Goal: Check status: Check status

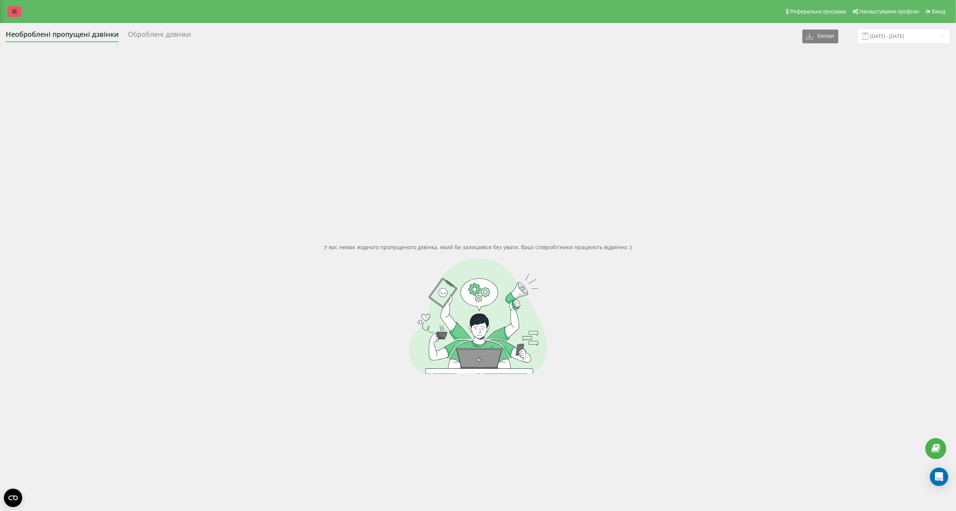
click at [12, 10] on icon at bounding box center [14, 11] width 5 height 5
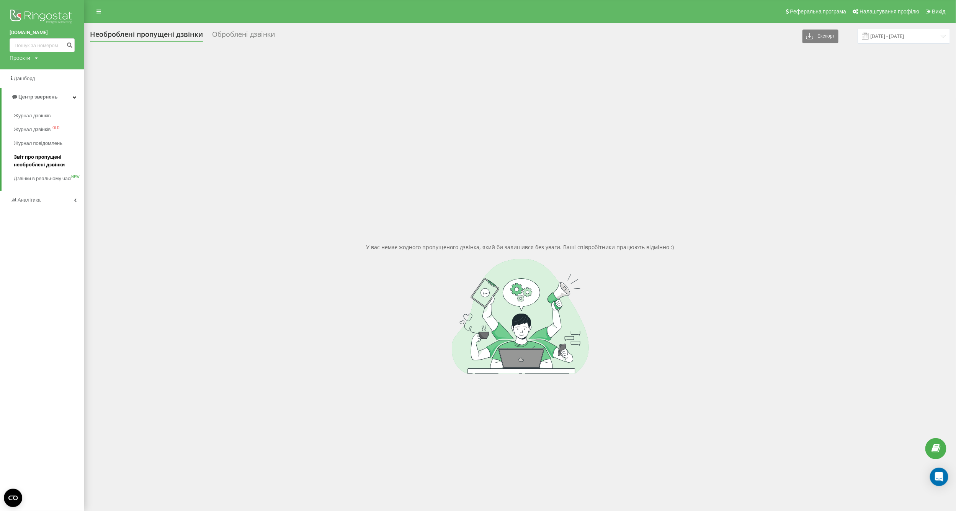
click at [43, 162] on span "Звіт про пропущені необроблені дзвінки" at bounding box center [47, 160] width 67 height 15
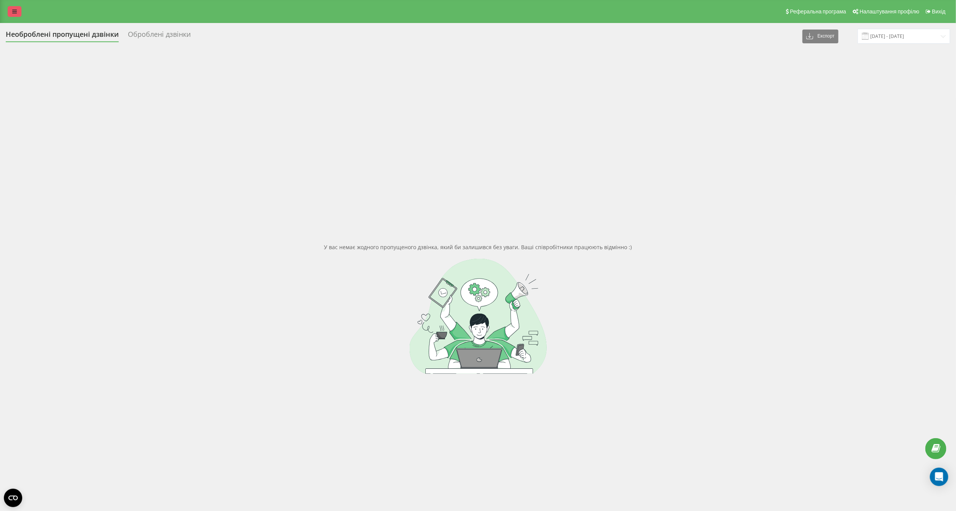
click at [17, 8] on link at bounding box center [15, 11] width 14 height 11
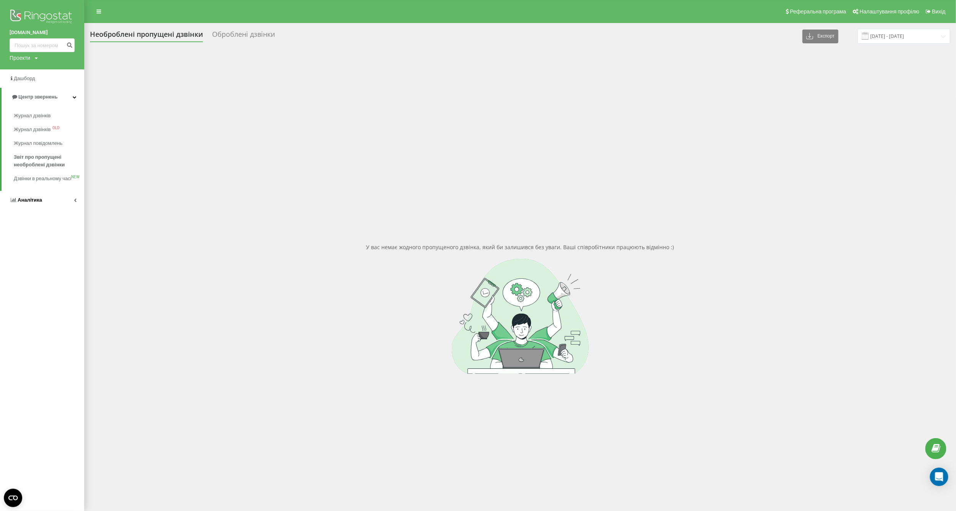
click at [41, 202] on link "Аналiтика" at bounding box center [42, 200] width 84 height 18
click at [36, 233] on span "Звіт про ефективність роботи співробітників" at bounding box center [47, 235] width 67 height 15
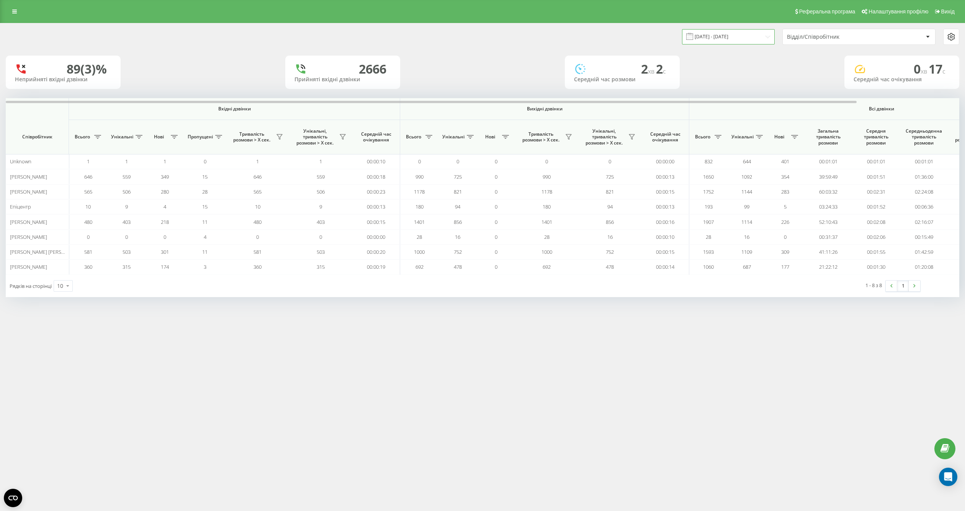
click at [755, 38] on input "[DATE] - [DATE]" at bounding box center [728, 36] width 93 height 15
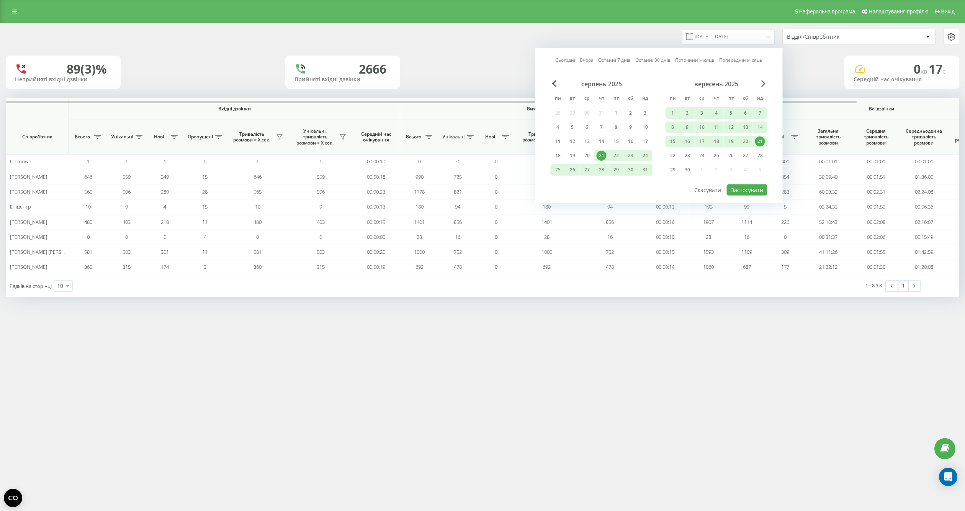
click at [760, 142] on div "21" at bounding box center [760, 141] width 10 height 10
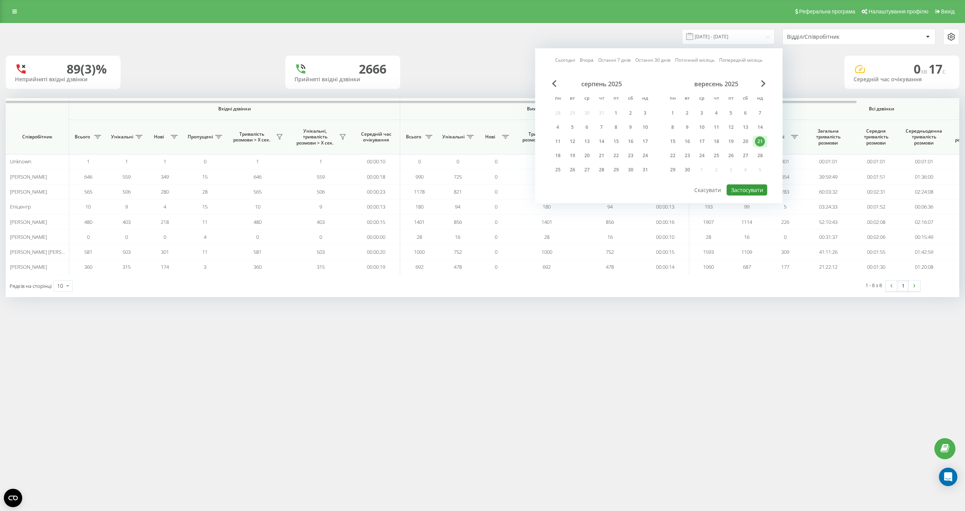
click at [743, 185] on button "Застосувати" at bounding box center [747, 189] width 41 height 11
type input "[DATE] - [DATE]"
